Goal: Transaction & Acquisition: Purchase product/service

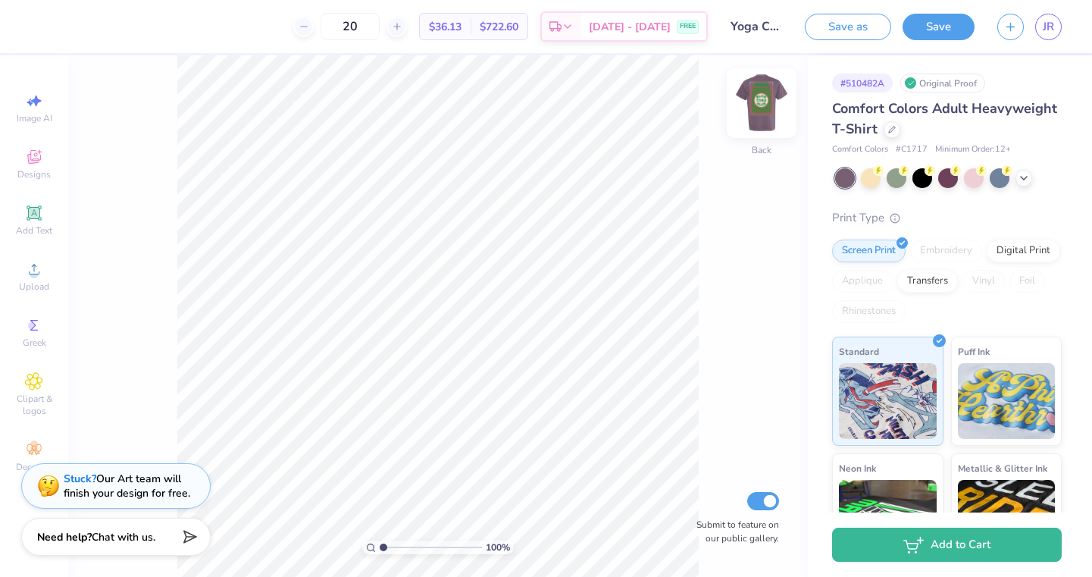
click at [772, 105] on img at bounding box center [761, 103] width 61 height 61
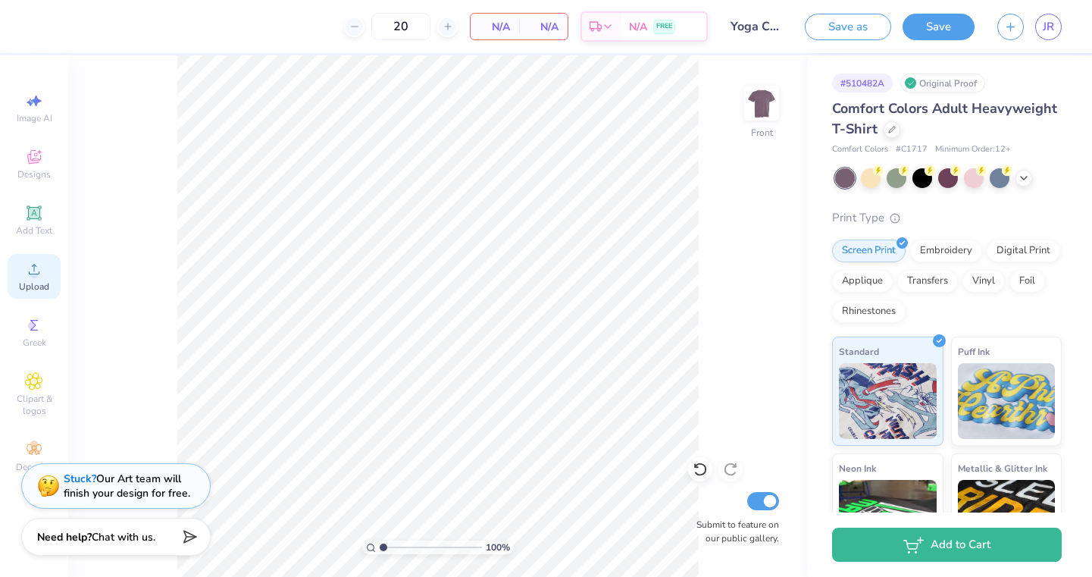
click at [34, 271] on icon at bounding box center [34, 269] width 11 height 11
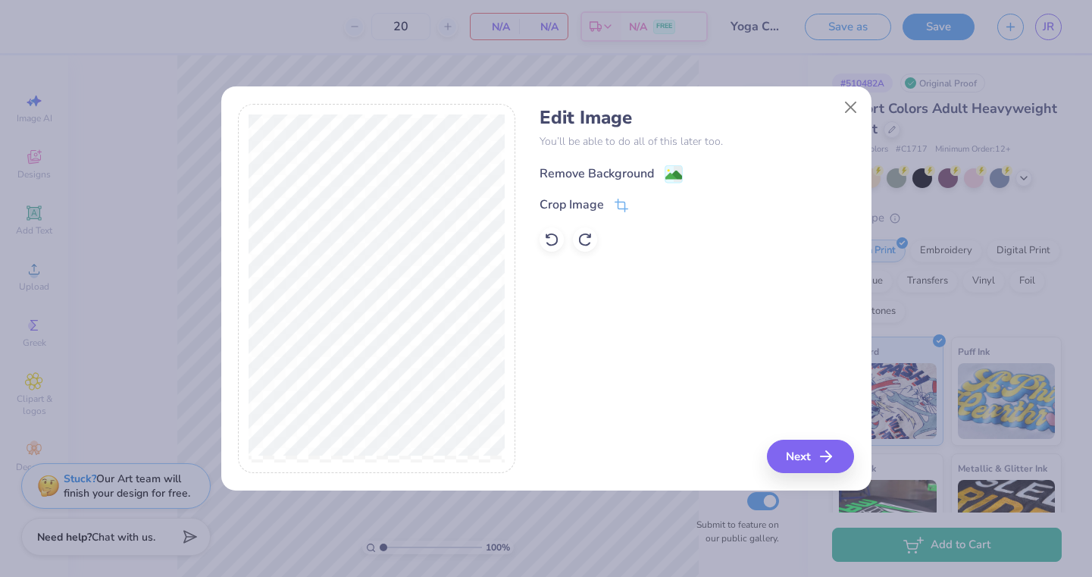
click at [674, 171] on image at bounding box center [673, 175] width 17 height 17
click at [848, 109] on button "Close" at bounding box center [850, 107] width 29 height 29
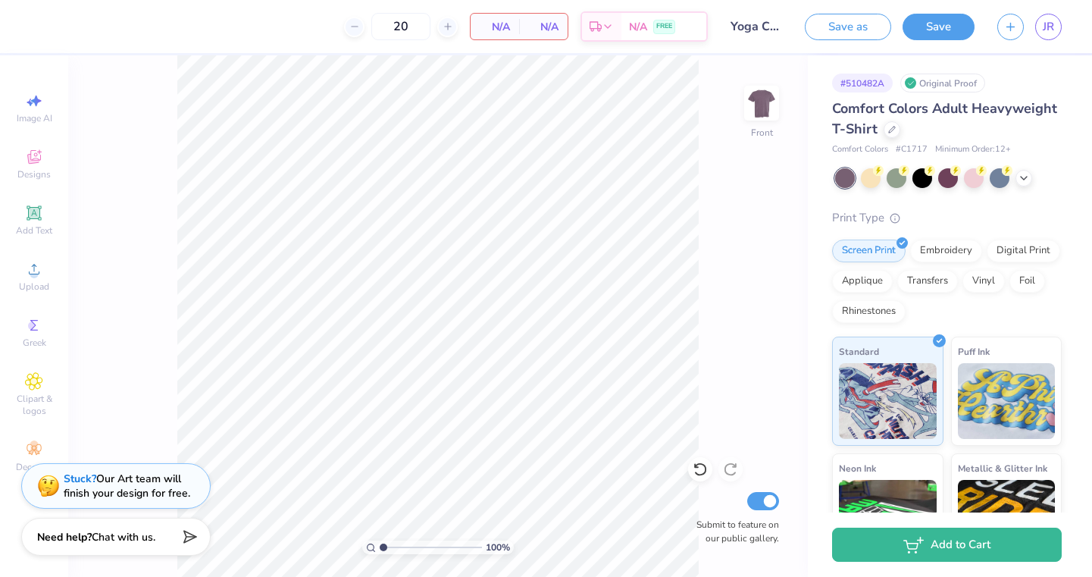
click at [80, 43] on div "20 N/A Per Item N/A Total Est. Delivery N/A FREE" at bounding box center [375, 26] width 666 height 53
click at [39, 278] on div "Upload" at bounding box center [34, 276] width 53 height 45
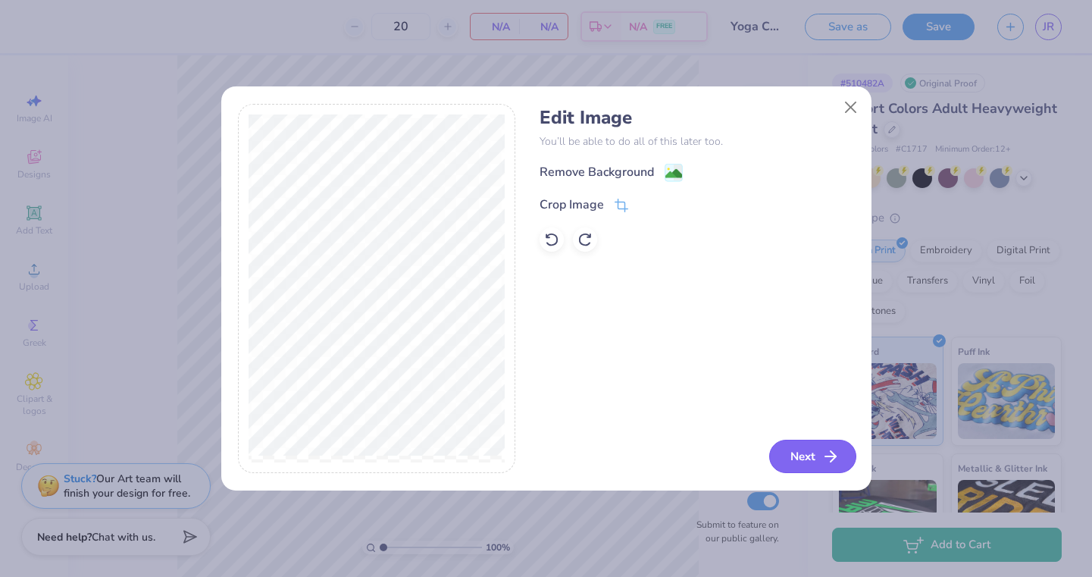
click at [810, 455] on button "Next" at bounding box center [812, 456] width 87 height 33
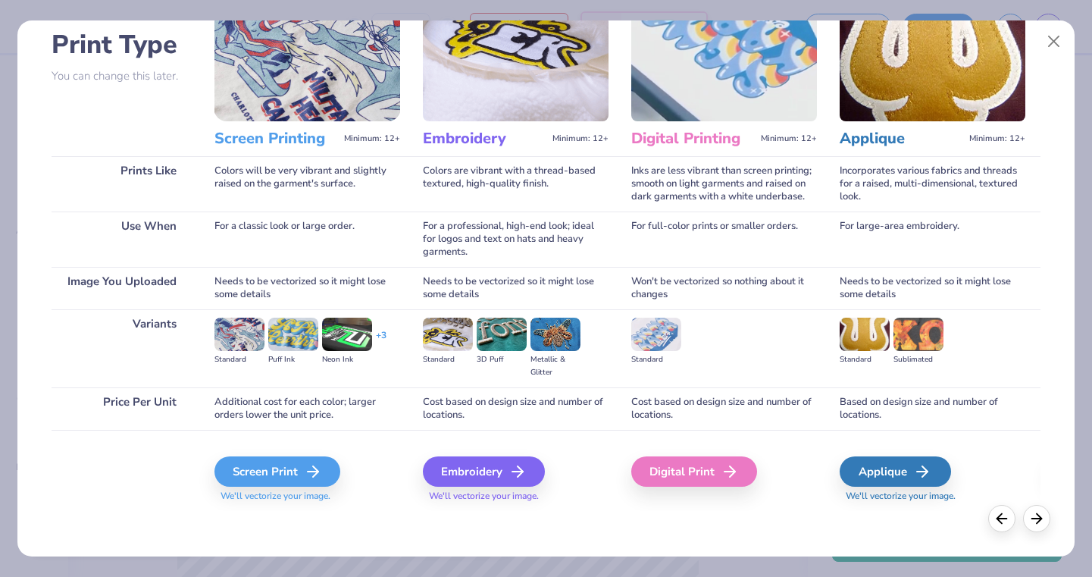
scroll to position [103, 0]
click at [297, 487] on div "Screen Print" at bounding box center [280, 471] width 126 height 30
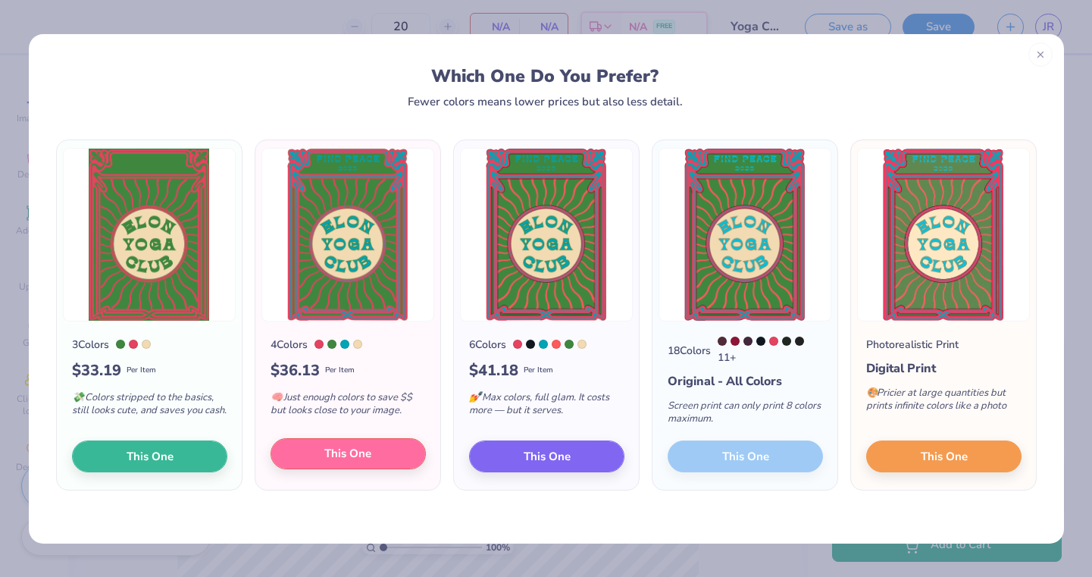
click at [325, 459] on span "This One" at bounding box center [347, 453] width 47 height 17
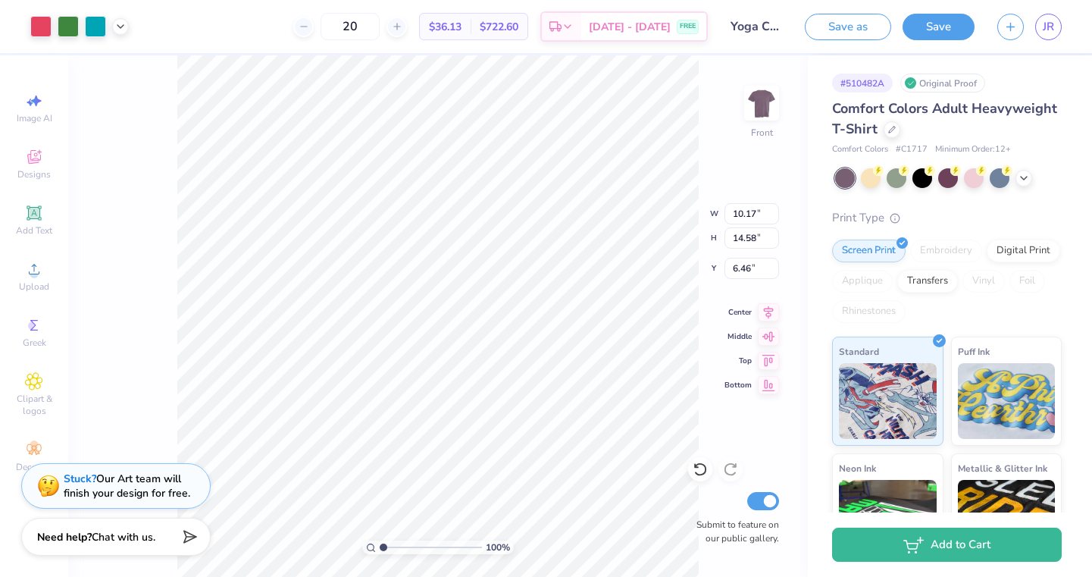
type input "12.01"
type input "17.21"
type input "3.00"
click at [1026, 176] on icon at bounding box center [1024, 177] width 12 height 12
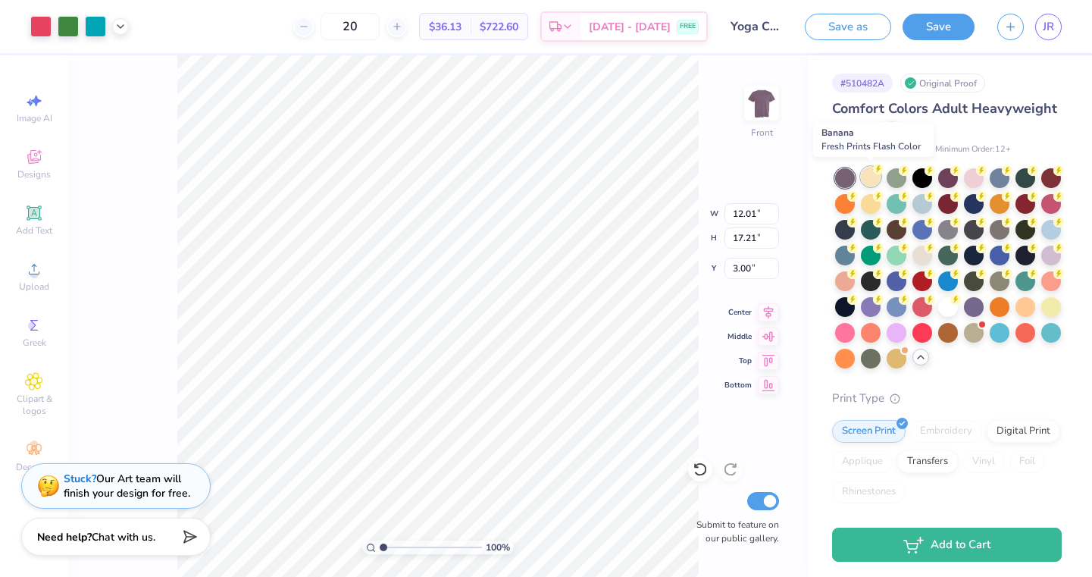
click at [864, 173] on div at bounding box center [871, 177] width 20 height 20
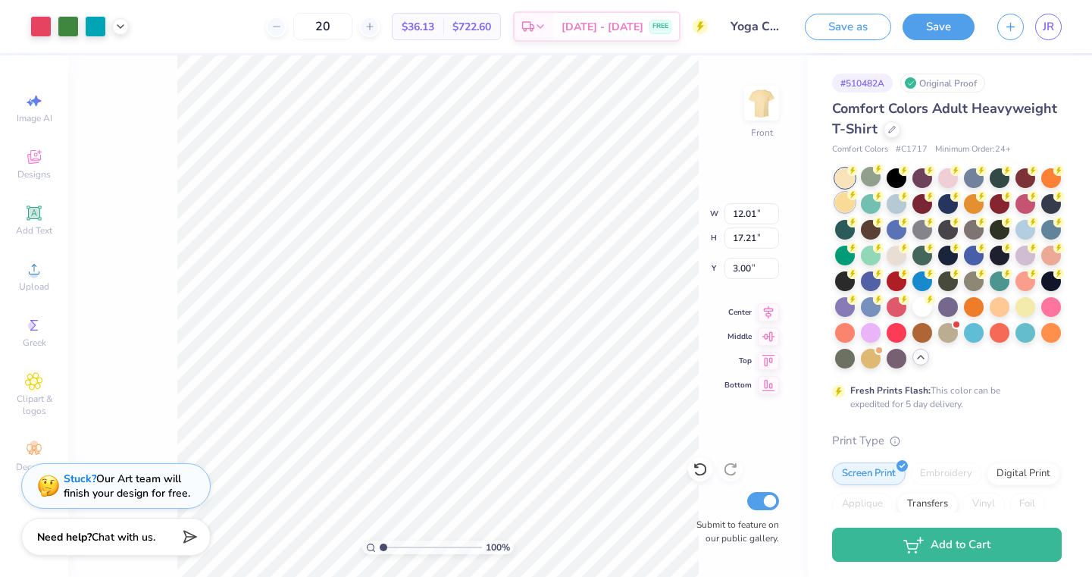
click at [843, 207] on div at bounding box center [845, 202] width 20 height 20
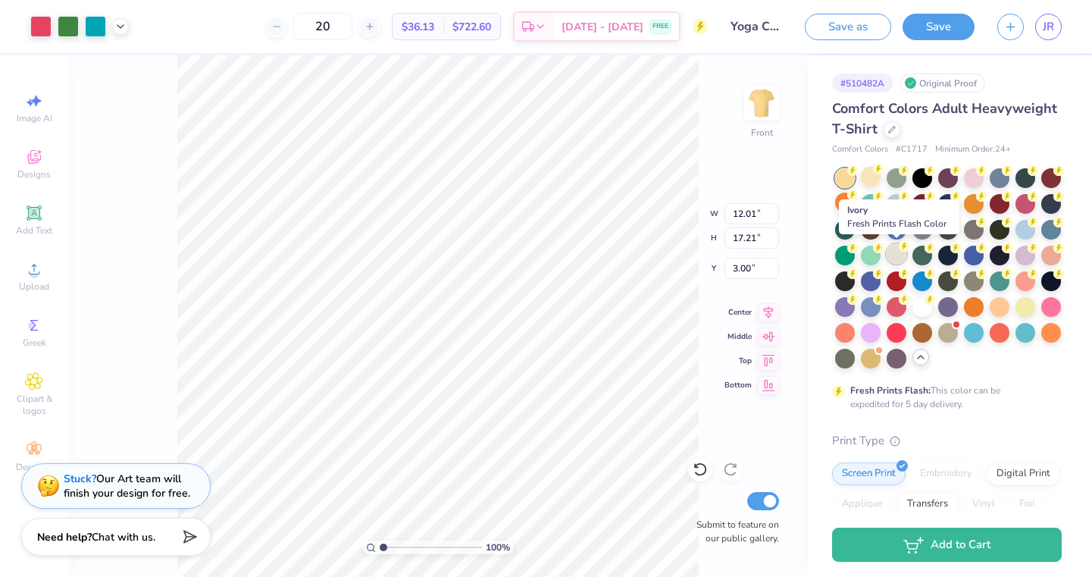
click at [889, 255] on div at bounding box center [897, 254] width 20 height 20
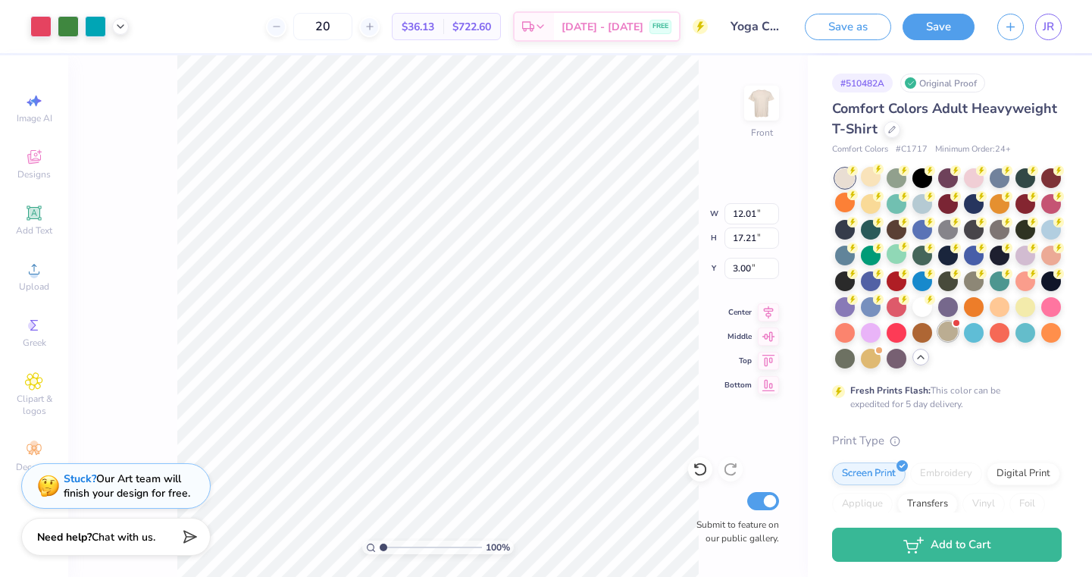
click at [948, 336] on div at bounding box center [948, 331] width 20 height 20
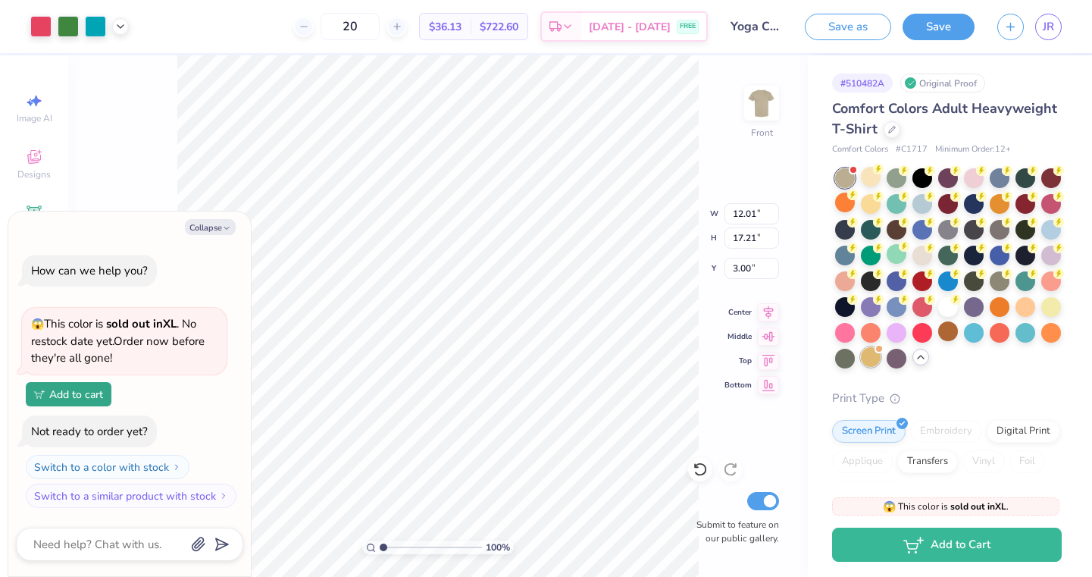
click at [874, 361] on div at bounding box center [871, 357] width 20 height 20
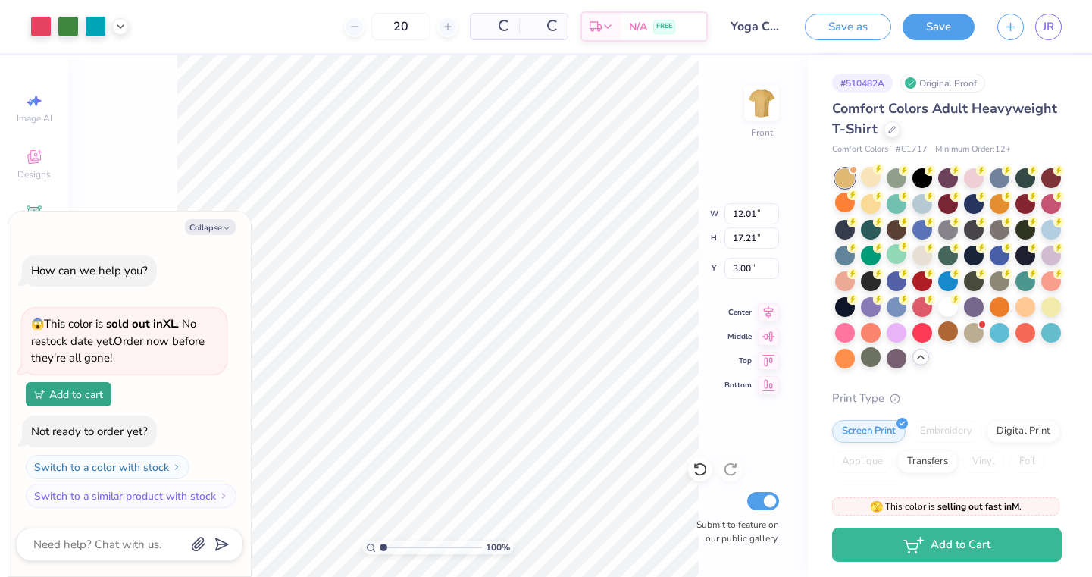
scroll to position [111, 0]
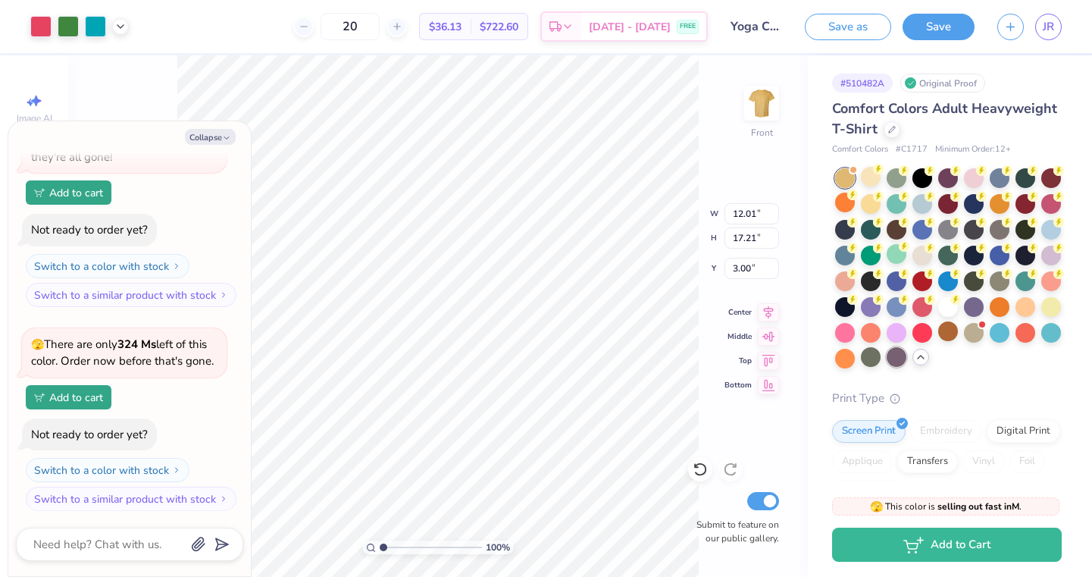
click at [901, 361] on div at bounding box center [897, 357] width 20 height 20
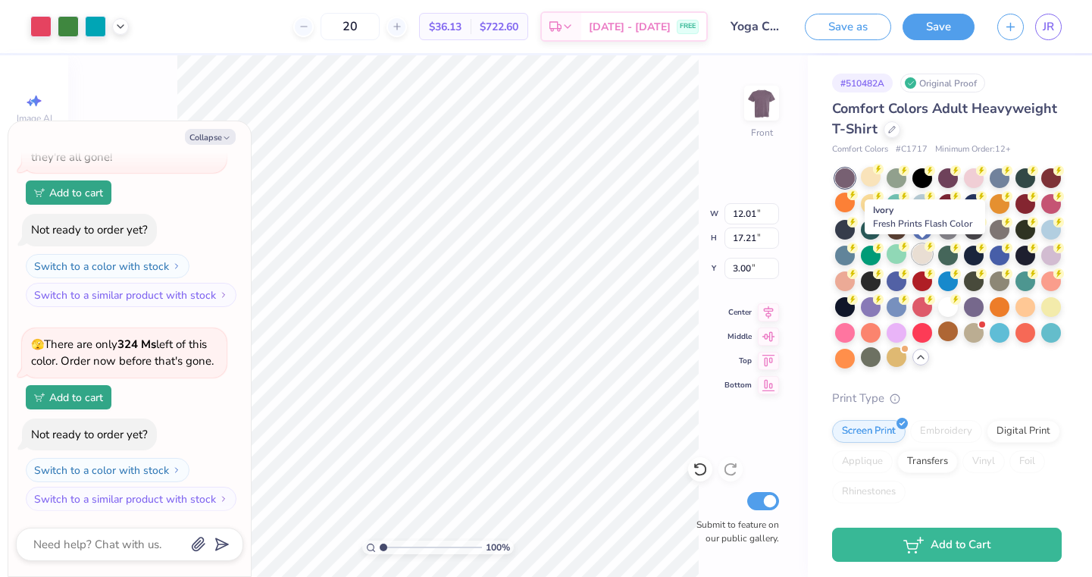
click at [918, 256] on div at bounding box center [922, 254] width 20 height 20
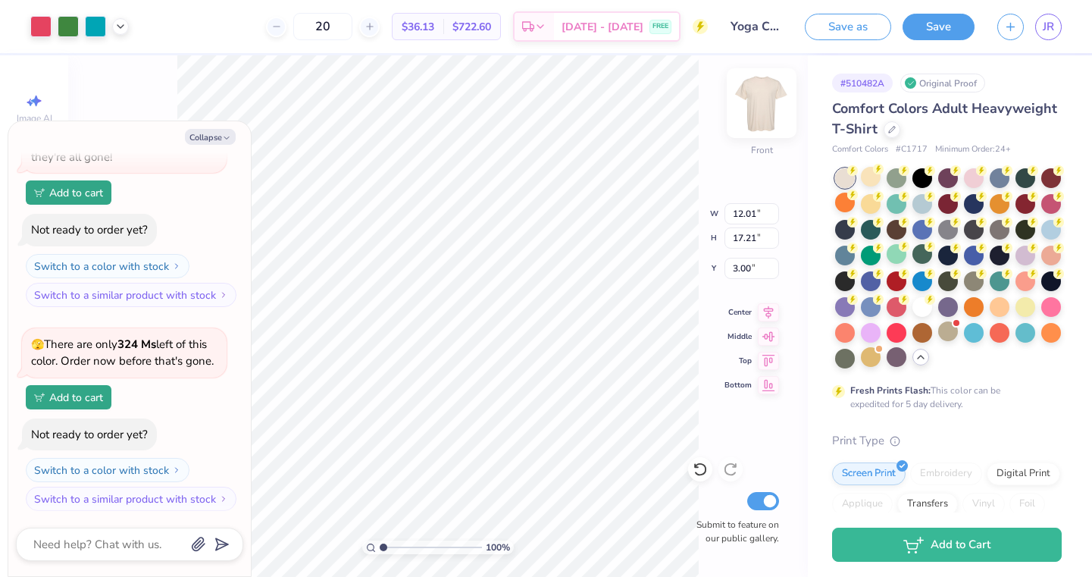
click at [756, 119] on img at bounding box center [761, 103] width 61 height 61
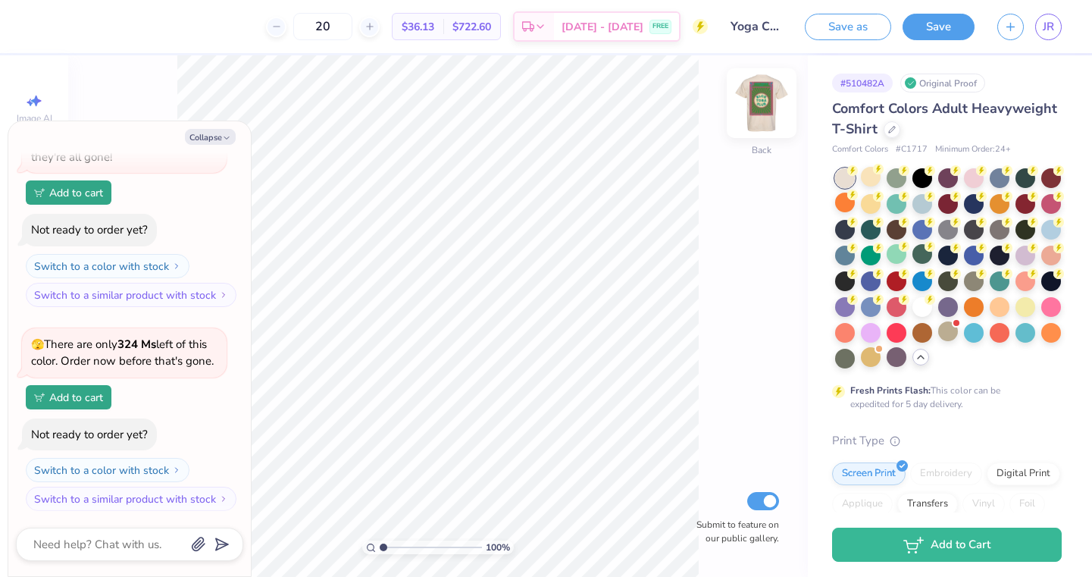
click at [756, 119] on img at bounding box center [761, 103] width 61 height 61
click at [756, 118] on img at bounding box center [761, 103] width 30 height 30
click at [898, 371] on div "Fresh Prints Flash: This color can be expedited for 5 day delivery." at bounding box center [947, 289] width 230 height 242
click at [898, 358] on div at bounding box center [897, 357] width 20 height 20
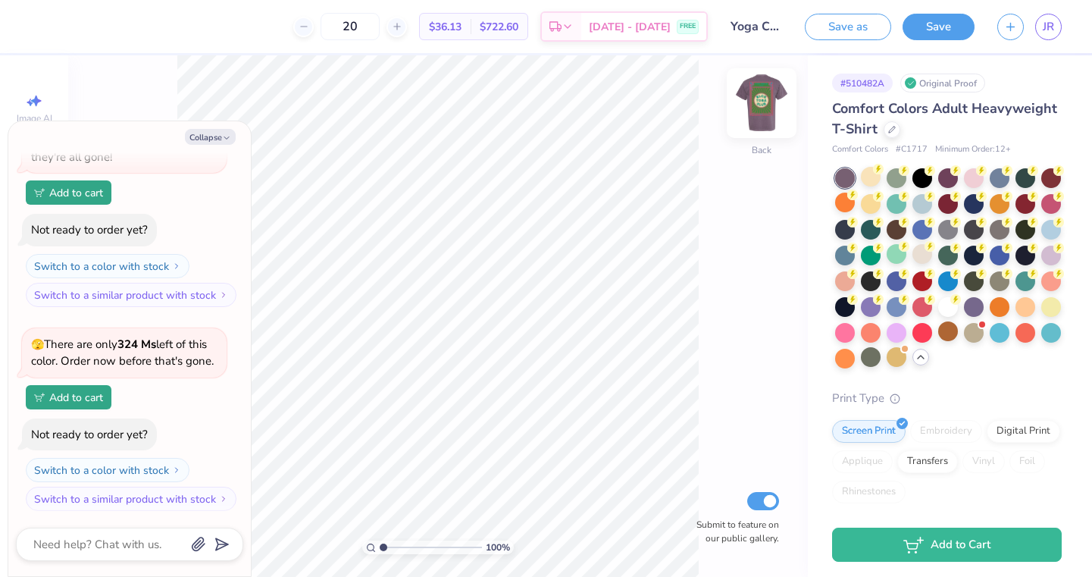
click at [768, 113] on img at bounding box center [761, 103] width 61 height 61
click at [768, 113] on img at bounding box center [761, 103] width 30 height 30
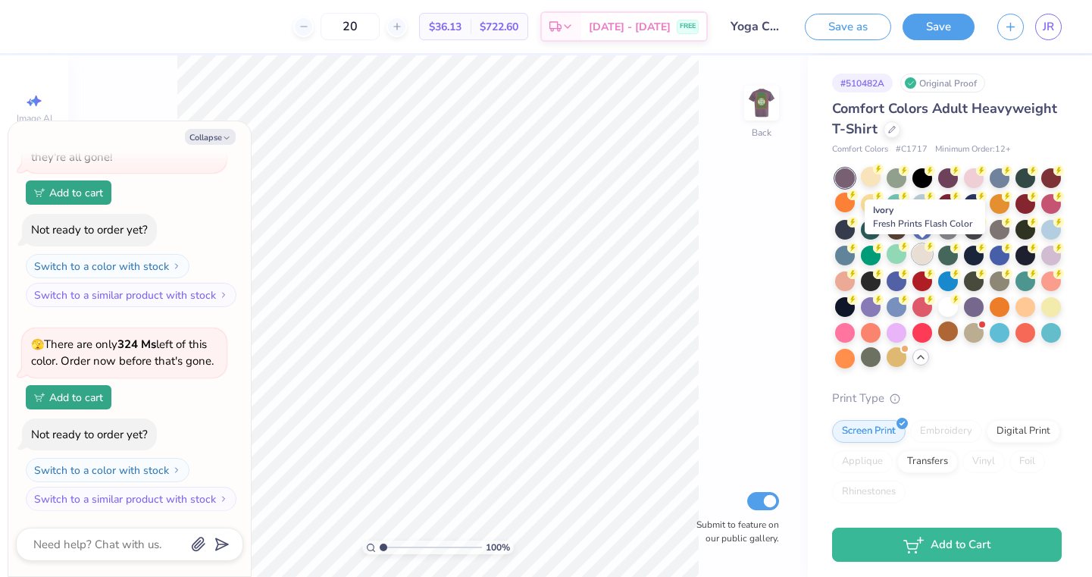
click at [919, 254] on div at bounding box center [922, 254] width 20 height 20
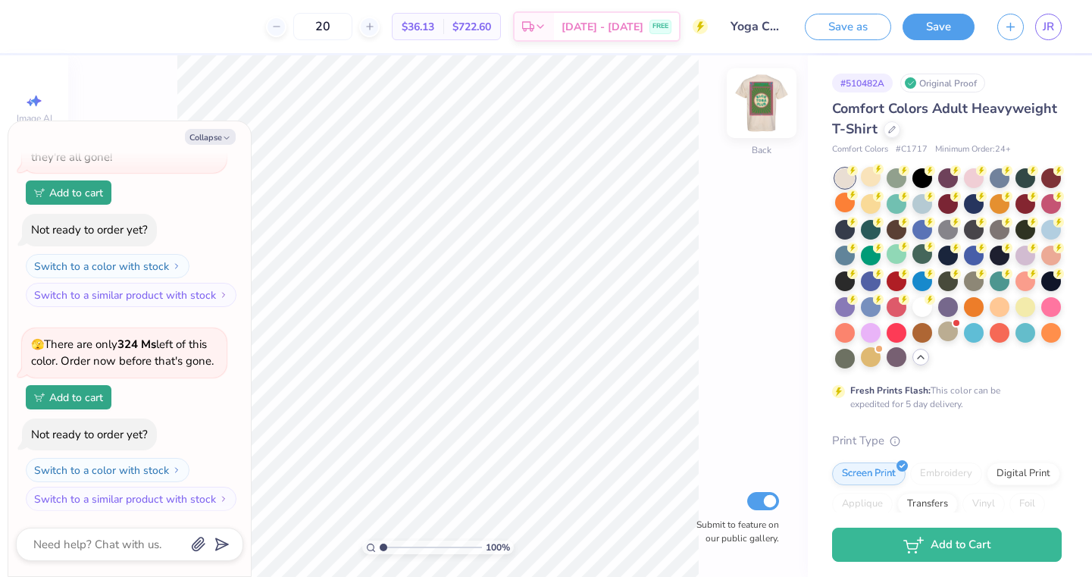
click at [765, 89] on img at bounding box center [761, 103] width 61 height 61
click at [765, 89] on img at bounding box center [761, 103] width 30 height 30
click at [772, 108] on img at bounding box center [761, 103] width 61 height 61
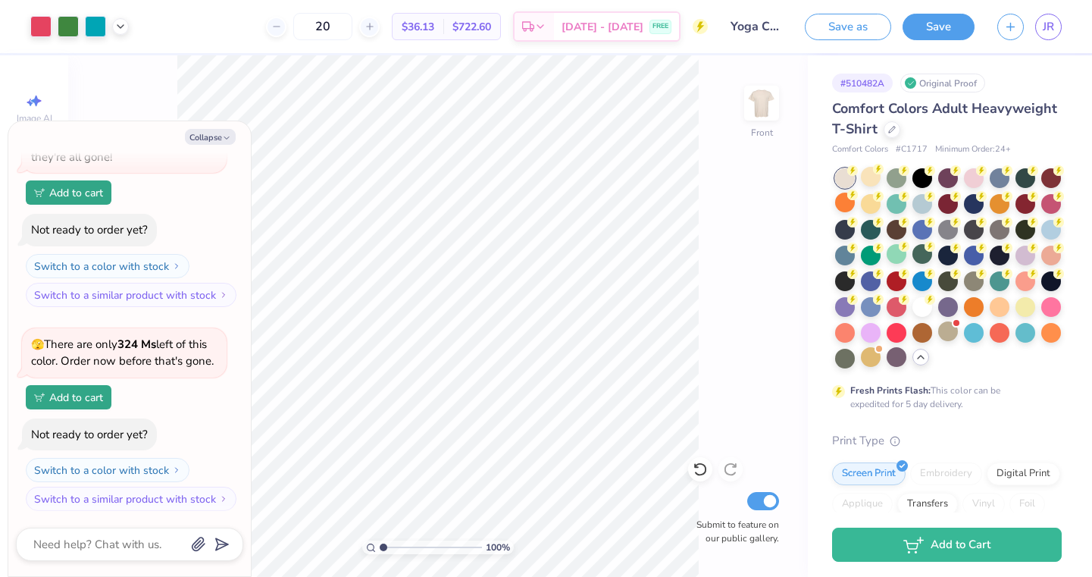
click at [772, 109] on img at bounding box center [761, 103] width 30 height 30
click at [211, 134] on button "Collapse" at bounding box center [210, 137] width 51 height 16
type textarea "x"
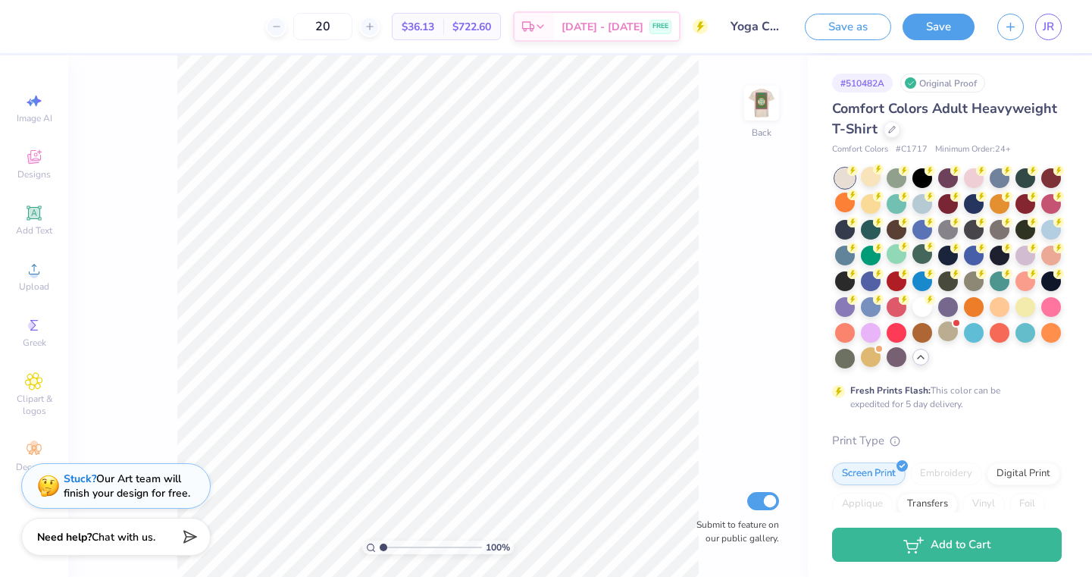
click at [952, 2] on div "Save as Save JR" at bounding box center [948, 26] width 287 height 53
click at [37, 270] on icon at bounding box center [34, 269] width 18 height 18
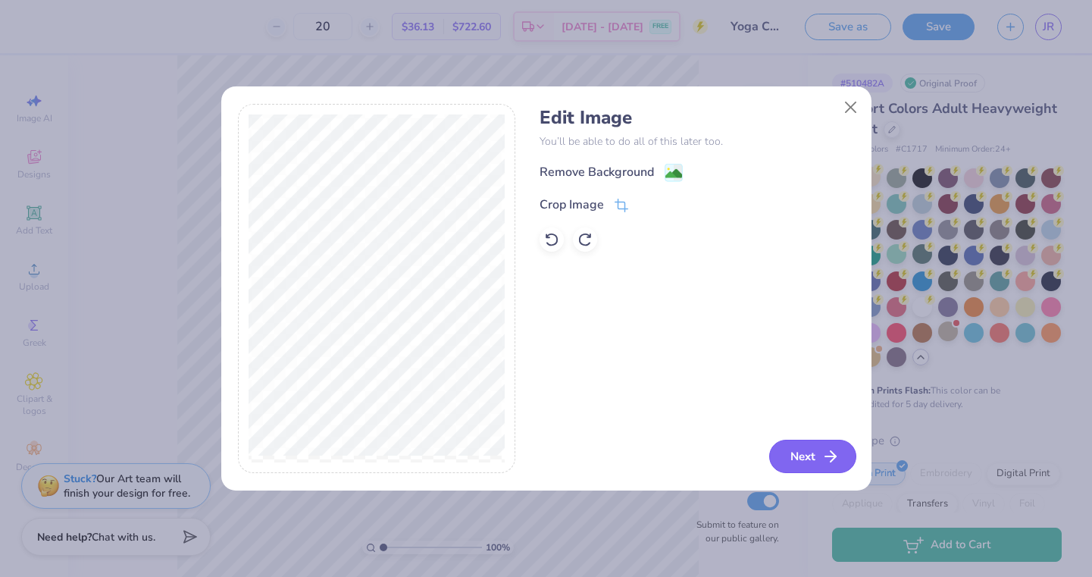
click at [833, 456] on line "button" at bounding box center [830, 456] width 11 height 0
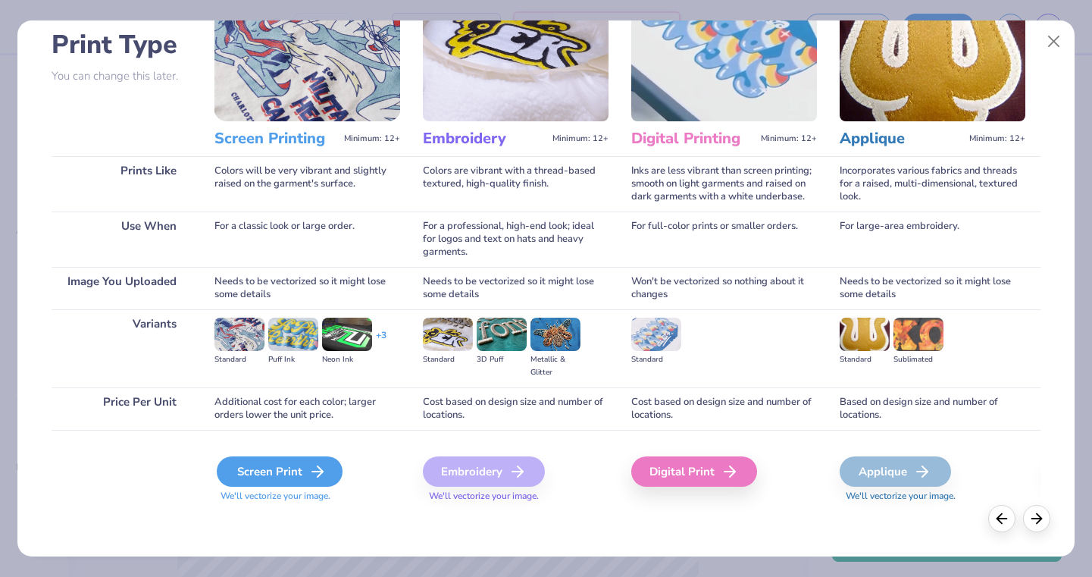
scroll to position [103, 0]
click at [264, 472] on div "Screen Print" at bounding box center [280, 471] width 126 height 30
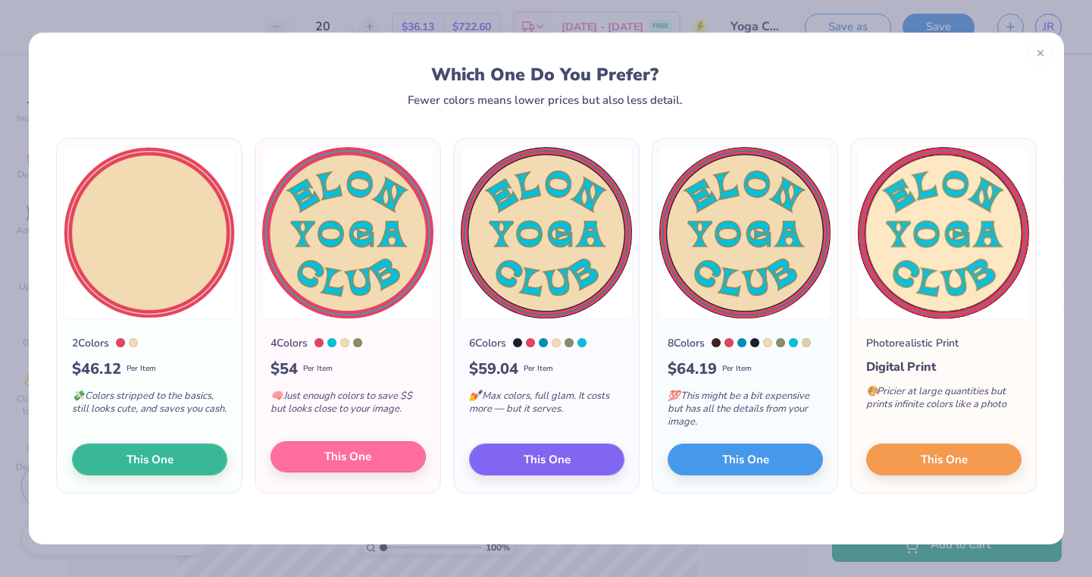
click at [317, 449] on button "This One" at bounding box center [348, 457] width 155 height 32
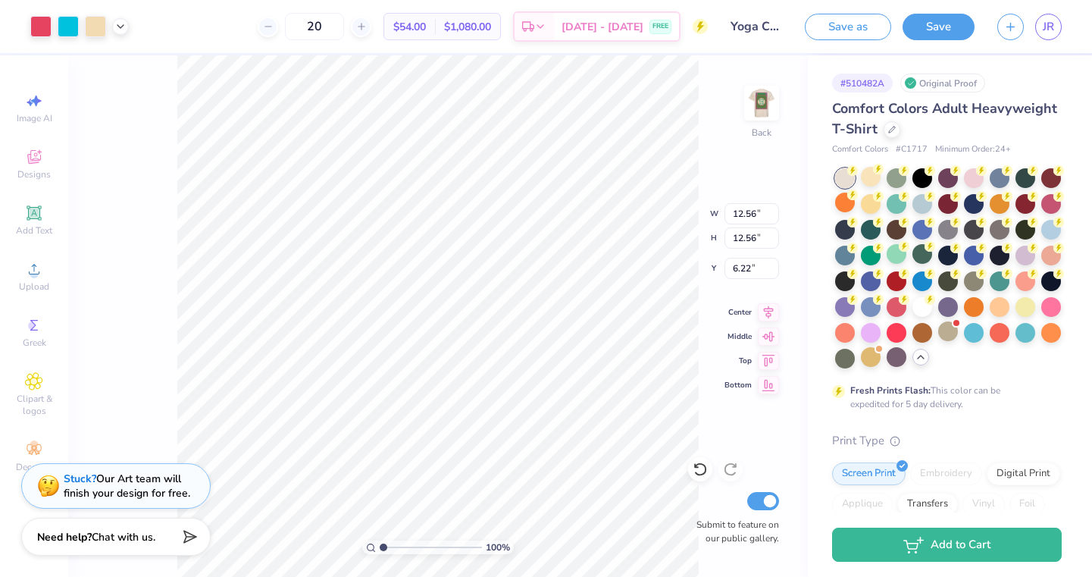
type input "3.04"
type input "3.00"
type input "3.55"
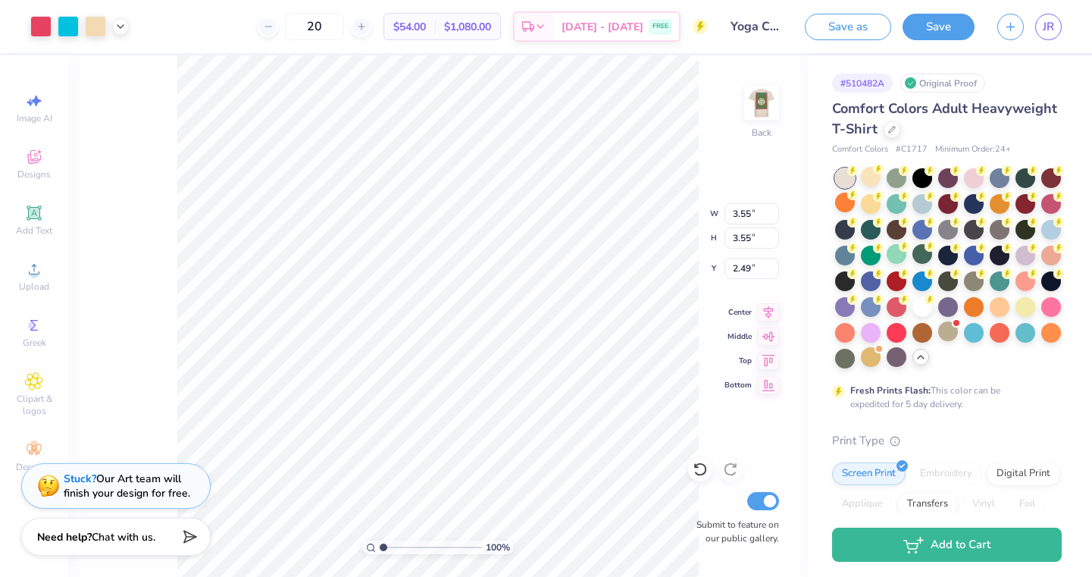
type input "3.00"
click at [761, 103] on img at bounding box center [761, 103] width 61 height 61
click at [761, 104] on img at bounding box center [761, 103] width 30 height 30
click at [491, 30] on span "$1,080.00" at bounding box center [467, 27] width 47 height 16
click at [426, 27] on span "$54.00" at bounding box center [409, 27] width 33 height 16
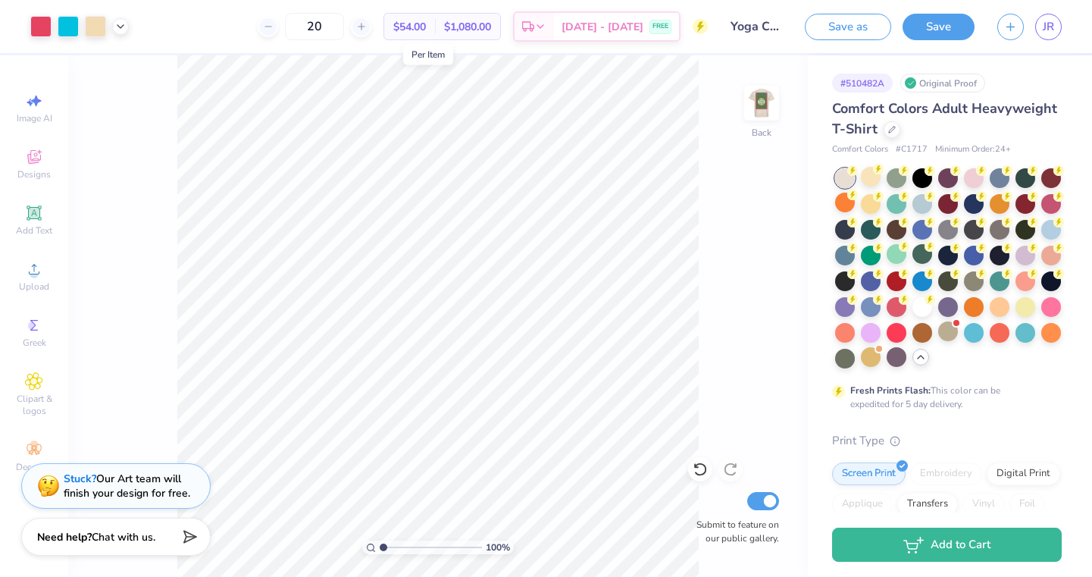
click at [426, 27] on span "$54.00" at bounding box center [409, 27] width 33 height 16
click at [491, 31] on span "$1,080.00" at bounding box center [467, 27] width 47 height 16
click at [491, 30] on span "$1,080.00" at bounding box center [467, 27] width 47 height 16
click at [274, 30] on icon at bounding box center [268, 26] width 11 height 11
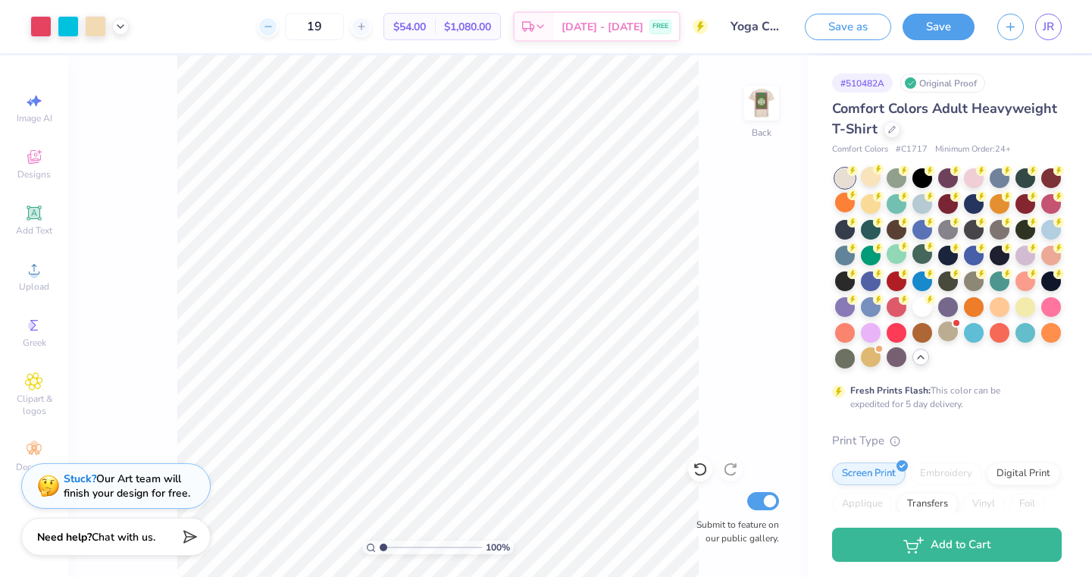
click at [290, 30] on div "19 $54.00 Per Item $1,080.00 Total Est. Delivery [DATE] - [DATE] FREE" at bounding box center [424, 26] width 568 height 53
click at [415, 23] on span "$54.72" at bounding box center [409, 27] width 33 height 16
click at [546, 27] on icon at bounding box center [540, 29] width 12 height 12
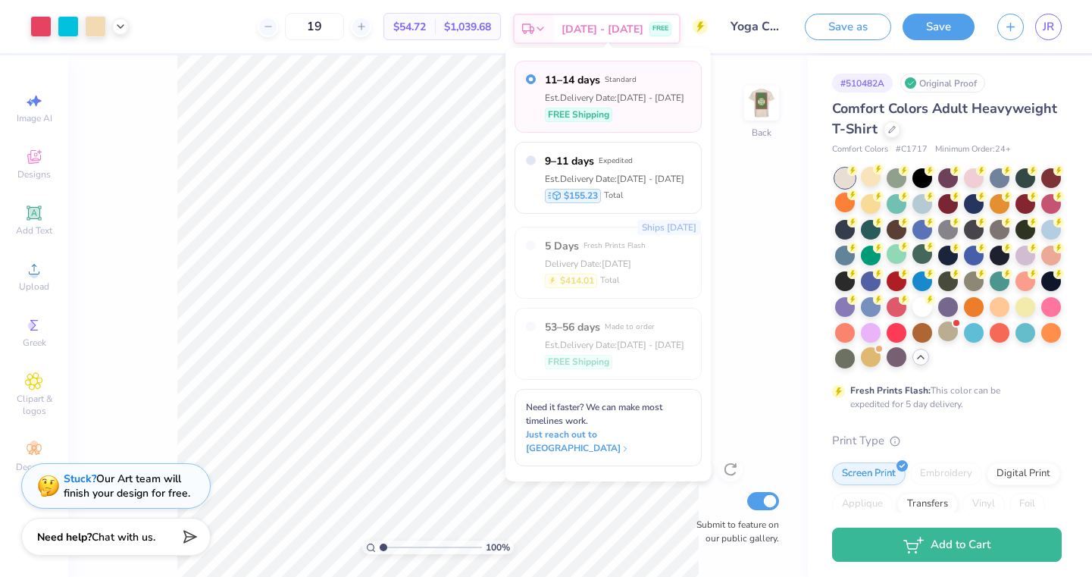
click at [546, 27] on icon at bounding box center [540, 29] width 12 height 12
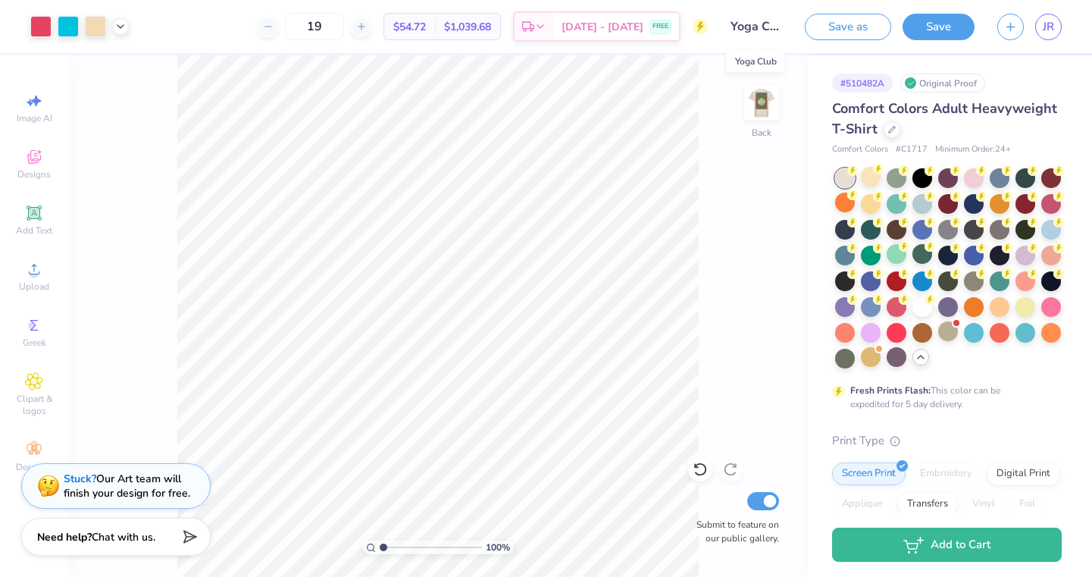
click at [758, 26] on input "Yoga Club" at bounding box center [756, 26] width 74 height 30
click at [1018, 470] on div "Digital Print" at bounding box center [1024, 471] width 74 height 23
click at [934, 502] on div "Transfers" at bounding box center [927, 501] width 61 height 23
click at [1016, 473] on div "Digital Print" at bounding box center [1024, 471] width 74 height 23
click at [752, 105] on img at bounding box center [761, 103] width 61 height 61
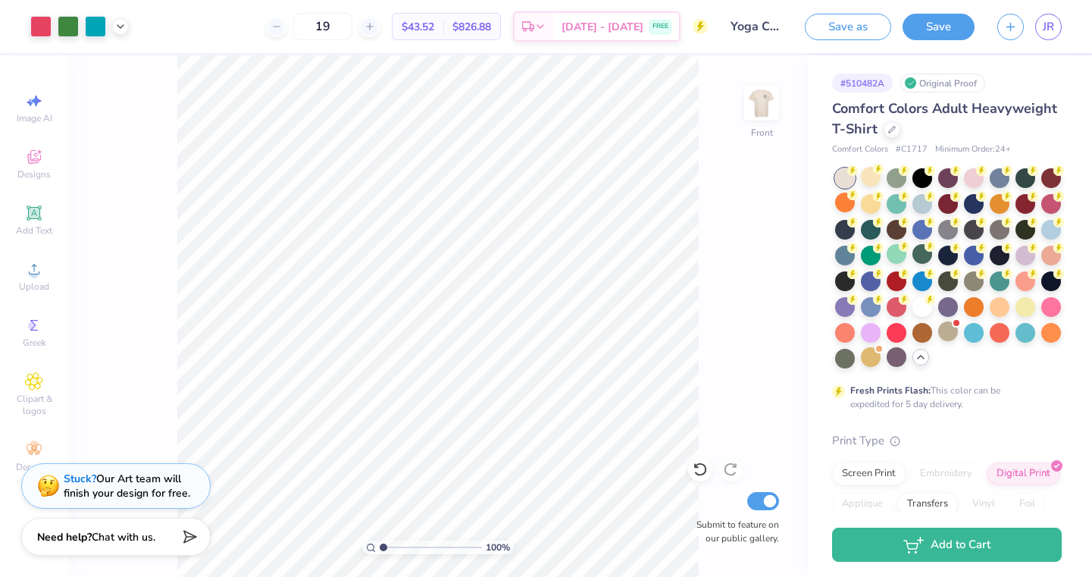
click at [1004, 440] on div "Print Type" at bounding box center [947, 440] width 230 height 17
click at [764, 99] on img at bounding box center [761, 103] width 61 height 61
click at [375, 27] on icon at bounding box center [369, 26] width 11 height 11
type input "20"
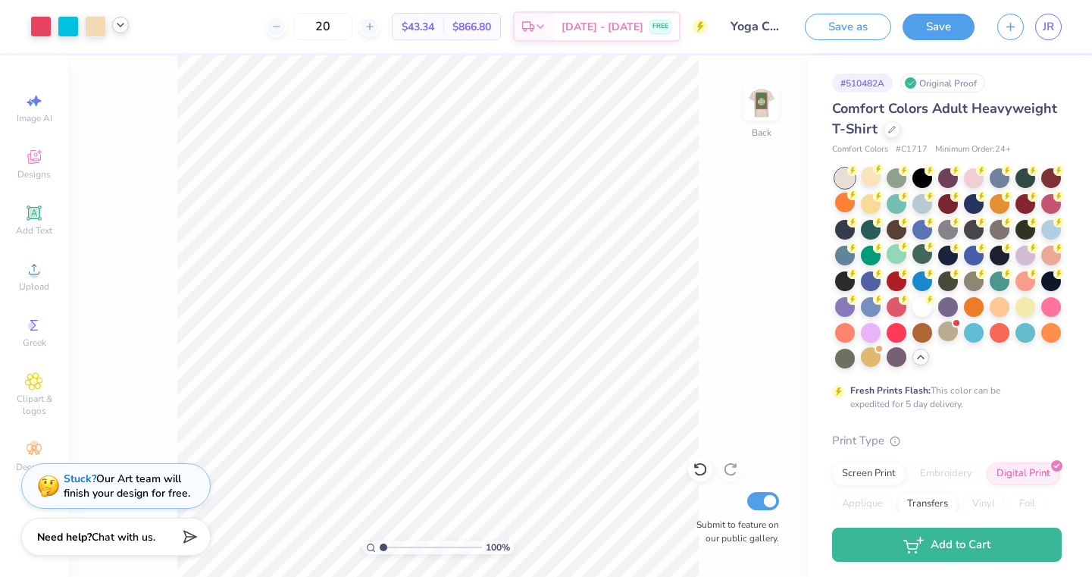
click at [119, 25] on polyline at bounding box center [120, 24] width 6 height 3
click at [119, 23] on icon at bounding box center [120, 25] width 12 height 12
click at [199, 33] on div "20 $43.34 Per Item $866.80 Total Est. Delivery [DATE] - [DATE] FREE" at bounding box center [424, 26] width 568 height 53
click at [941, 24] on button "Save" at bounding box center [939, 24] width 72 height 27
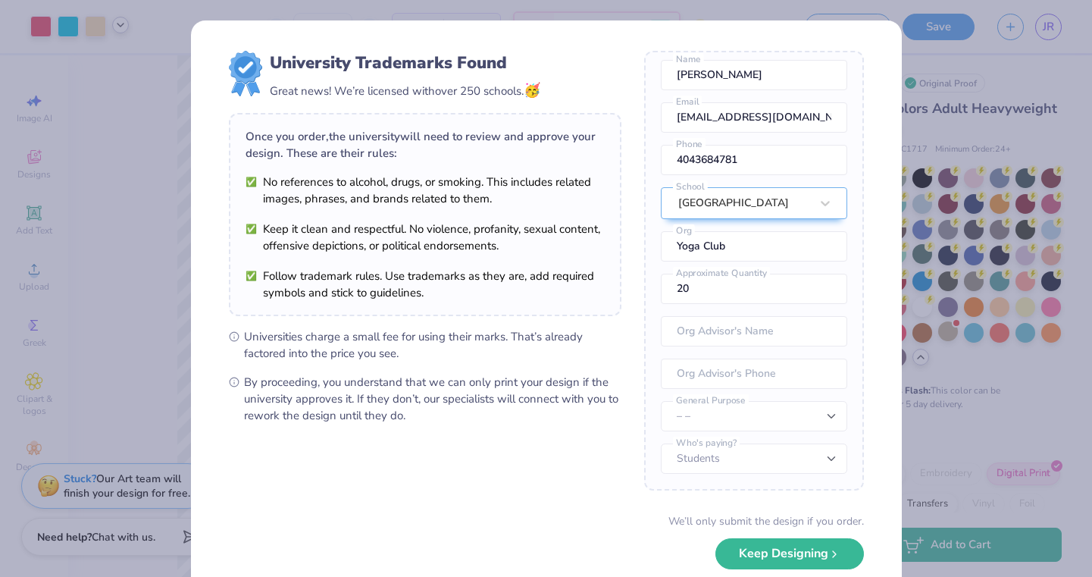
scroll to position [56, 0]
click at [758, 295] on input "20" at bounding box center [754, 289] width 186 height 30
type input "2"
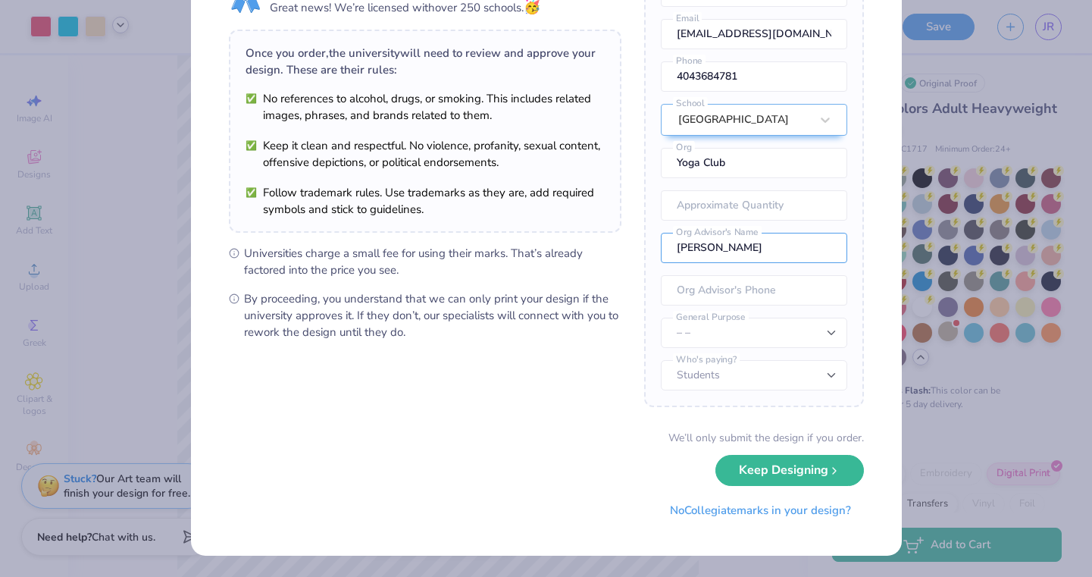
scroll to position [83, 0]
type input "[PERSON_NAME]"
select select "Member apparel for registered Student Organization / Department / School"
click at [744, 503] on button "No Collegiate marks in your design?" at bounding box center [760, 507] width 207 height 31
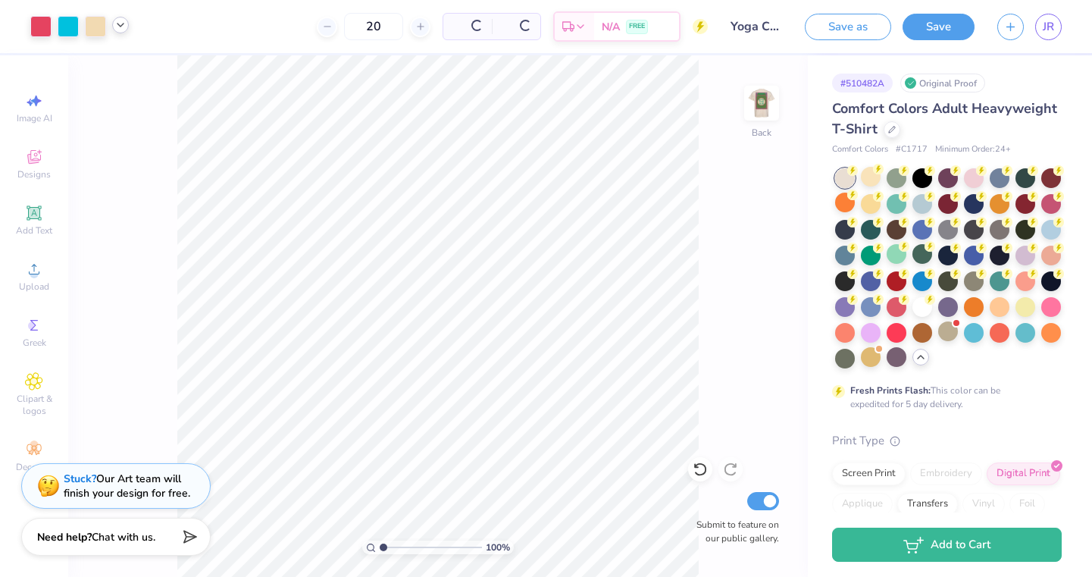
scroll to position [0, 0]
click at [931, 26] on button "Save" at bounding box center [939, 24] width 72 height 27
